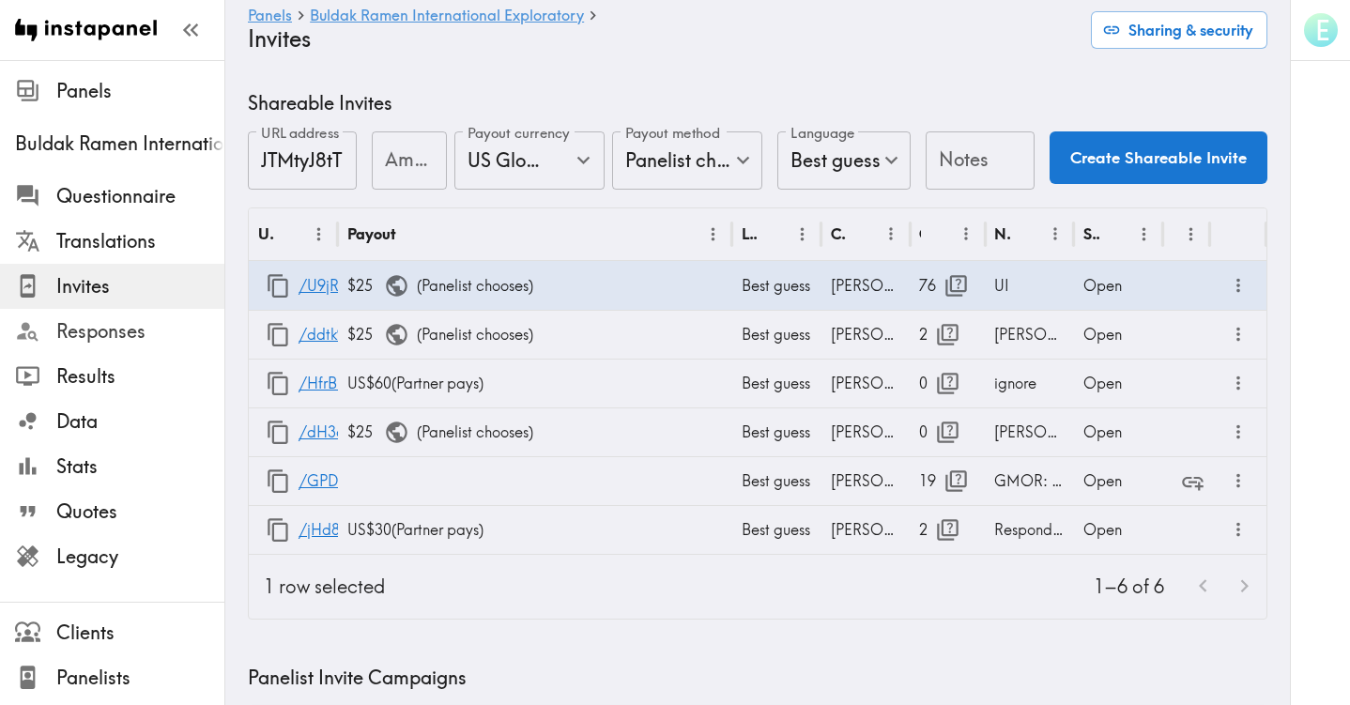
click at [124, 336] on span "Responses" at bounding box center [140, 331] width 168 height 26
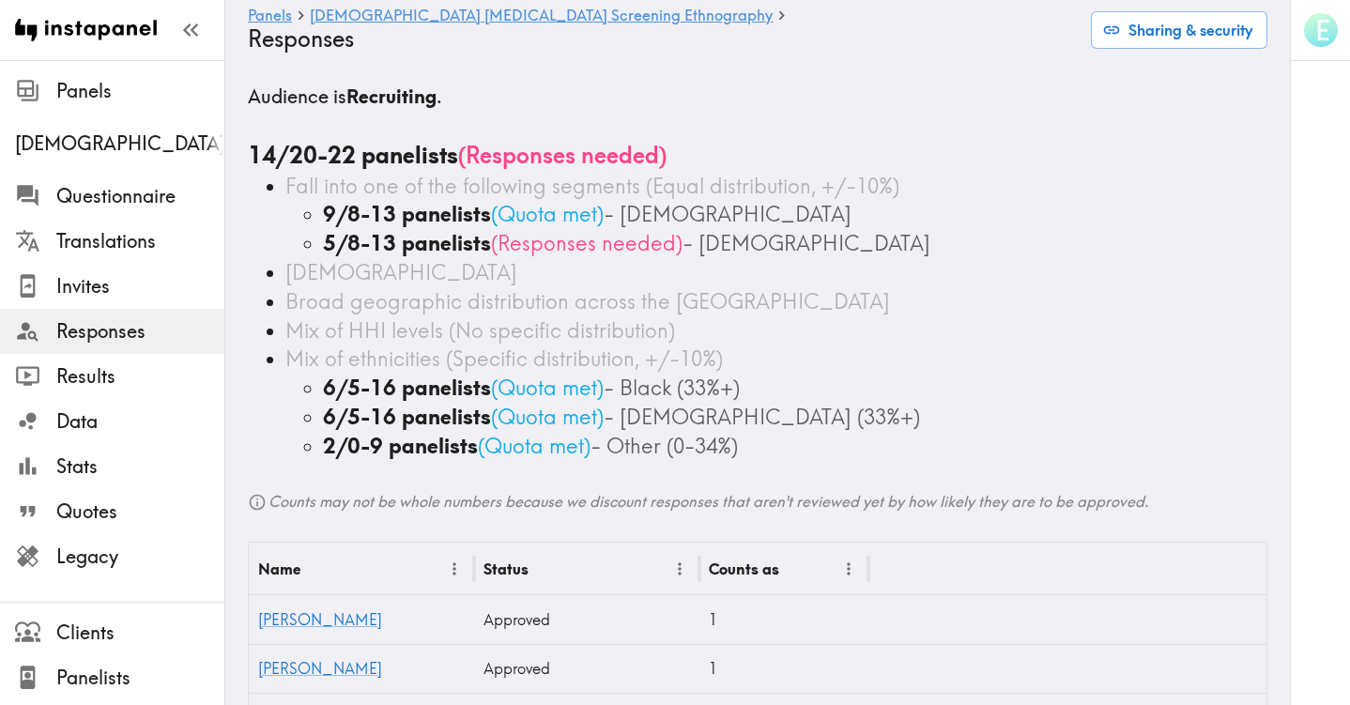
scroll to position [13, 0]
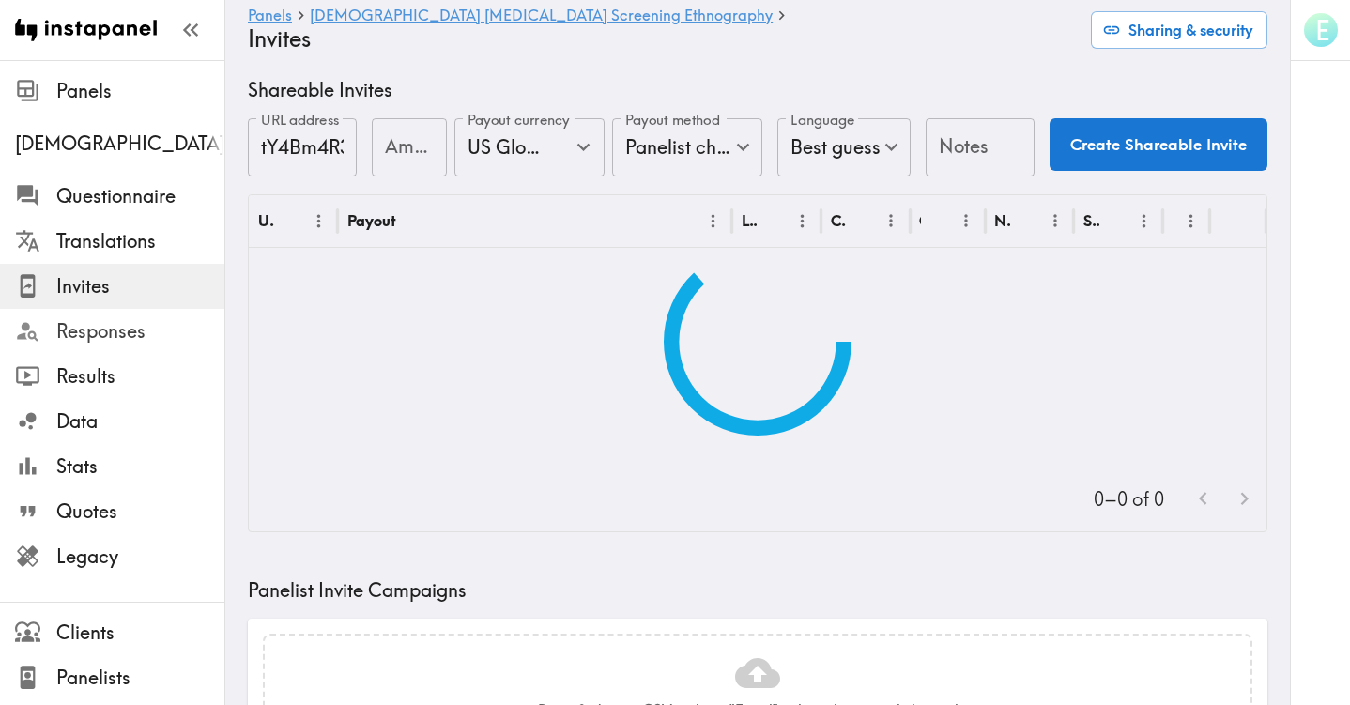
type input "US Global Equivalent - converted and cost-of-living adjusted"
type input "USD - US Dollar (United States of America, American Samoa, Bonaire, Sint Eustat…"
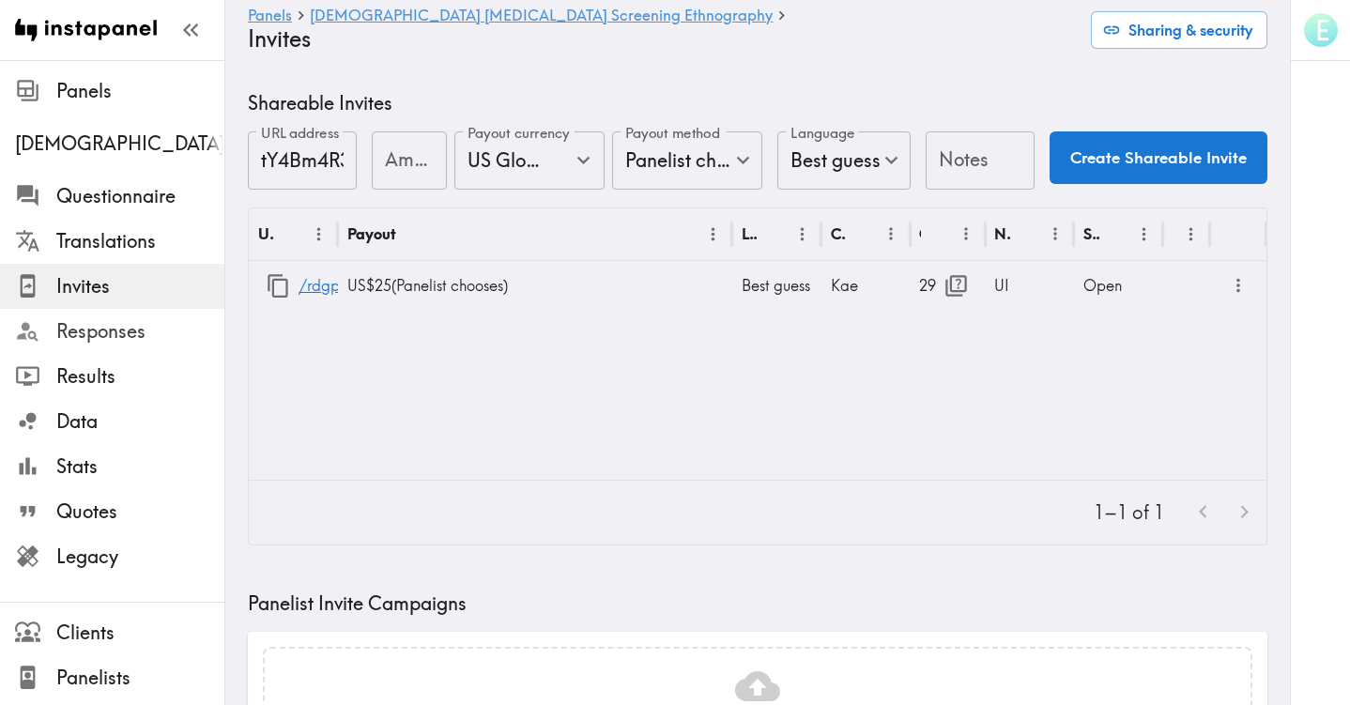
click at [109, 337] on span "Responses" at bounding box center [140, 331] width 168 height 26
